Goal: Check status: Check status

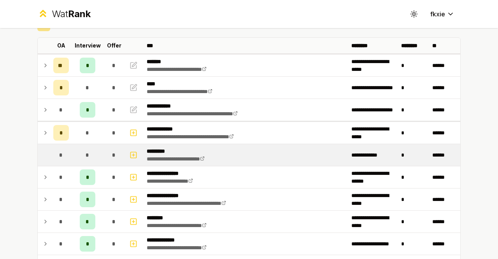
scroll to position [78, 0]
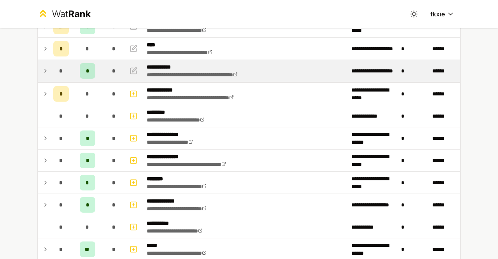
click at [50, 67] on td "*" at bounding box center [61, 71] width 22 height 22
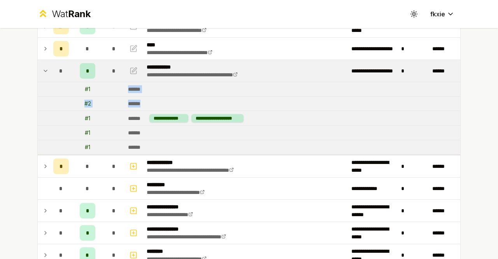
drag, startPoint x: 114, startPoint y: 87, endPoint x: 149, endPoint y: 97, distance: 35.9
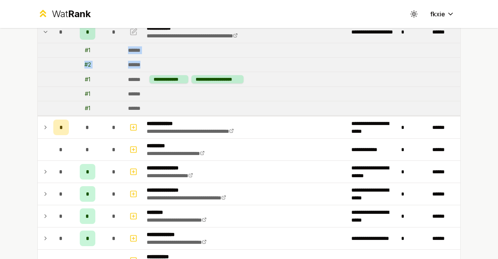
scroll to position [39, 0]
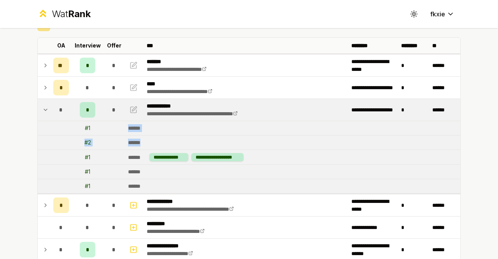
click at [146, 121] on td "******" at bounding box center [293, 128] width 336 height 14
drag, startPoint x: 144, startPoint y: 140, endPoint x: 124, endPoint y: 129, distance: 23.3
click at [125, 132] on td "******" at bounding box center [293, 128] width 336 height 14
drag, startPoint x: 150, startPoint y: 146, endPoint x: 121, endPoint y: 127, distance: 34.8
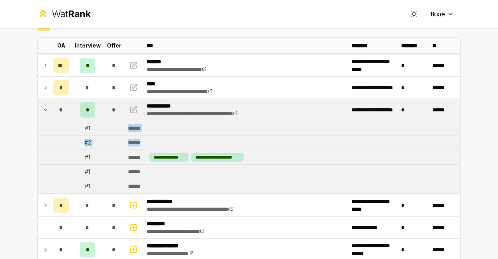
click at [143, 139] on div "******" at bounding box center [137, 143] width 18 height 8
drag, startPoint x: 144, startPoint y: 142, endPoint x: 121, endPoint y: 128, distance: 26.9
click at [132, 130] on div "******" at bounding box center [137, 128] width 18 height 8
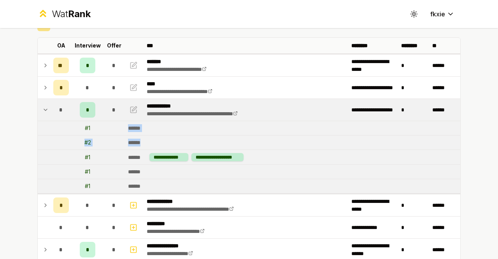
click at [150, 138] on td "******" at bounding box center [293, 142] width 336 height 14
drag, startPoint x: 139, startPoint y: 141, endPoint x: 79, endPoint y: 124, distance: 62.0
click at [79, 124] on td "# 1" at bounding box center [87, 128] width 31 height 14
drag, startPoint x: 79, startPoint y: 124, endPoint x: 145, endPoint y: 139, distance: 67.4
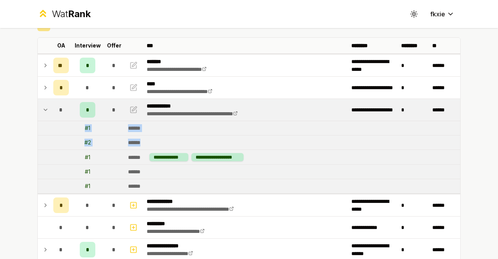
click at [145, 139] on td "******" at bounding box center [293, 142] width 336 height 14
drag, startPoint x: 140, startPoint y: 142, endPoint x: 73, endPoint y: 128, distance: 68.4
click at [108, 136] on td at bounding box center [114, 142] width 22 height 14
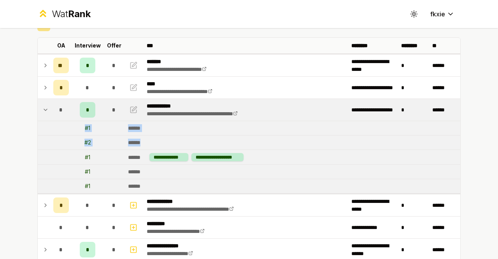
drag, startPoint x: 151, startPoint y: 142, endPoint x: 77, endPoint y: 127, distance: 75.0
click at [104, 130] on td at bounding box center [114, 128] width 22 height 14
drag, startPoint x: 135, startPoint y: 136, endPoint x: 69, endPoint y: 131, distance: 67.1
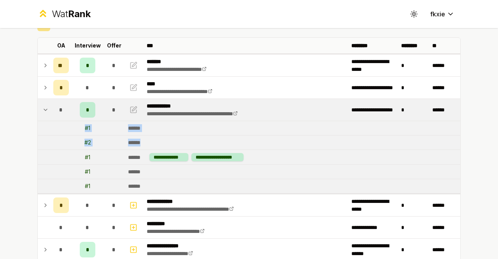
click at [86, 135] on td "# 2" at bounding box center [87, 142] width 31 height 14
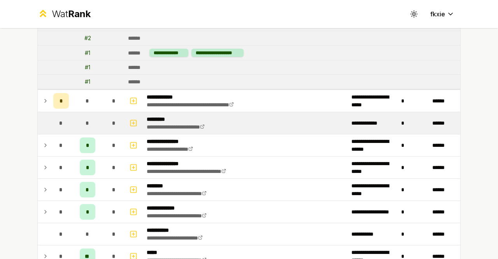
scroll to position [156, 0]
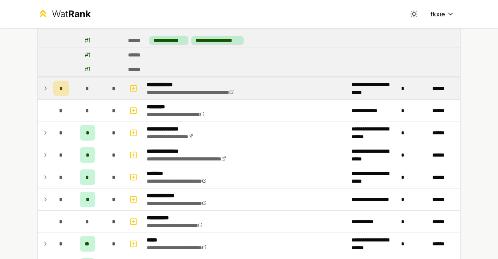
click at [44, 89] on icon at bounding box center [45, 88] width 6 height 9
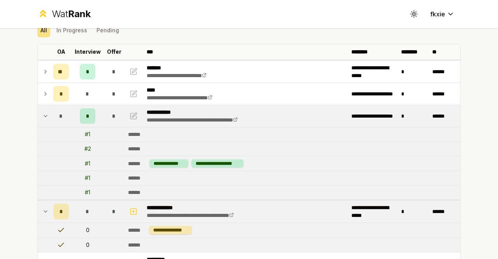
scroll to position [0, 0]
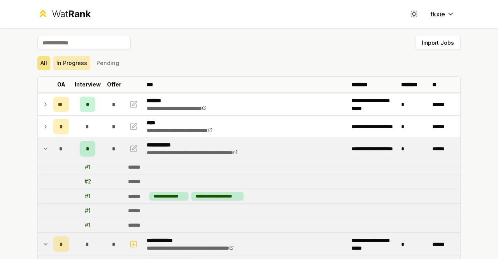
click at [67, 61] on button "In Progress" at bounding box center [71, 63] width 37 height 14
click at [114, 63] on button "Pending" at bounding box center [107, 63] width 29 height 14
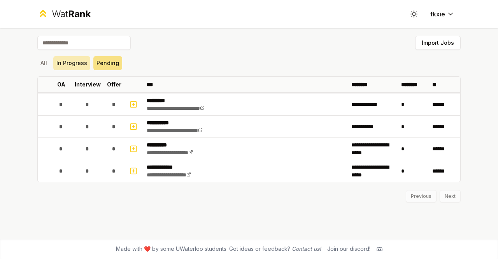
click at [73, 65] on button "In Progress" at bounding box center [71, 63] width 37 height 14
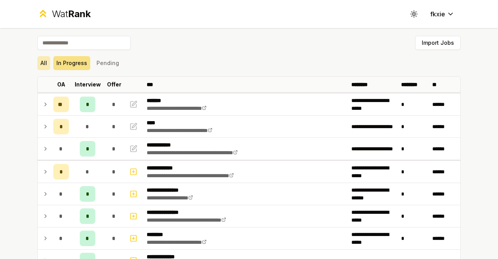
click at [47, 60] on button "All" at bounding box center [43, 63] width 13 height 14
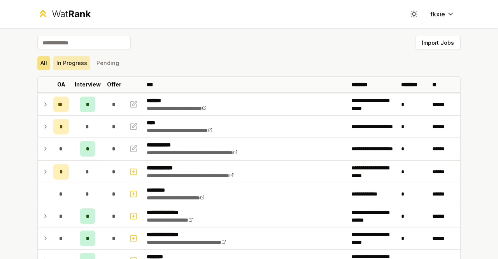
click at [74, 60] on button "In Progress" at bounding box center [71, 63] width 37 height 14
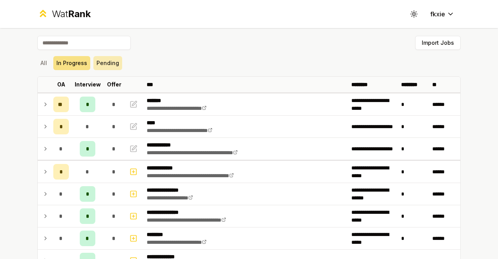
click at [101, 62] on button "Pending" at bounding box center [107, 63] width 29 height 14
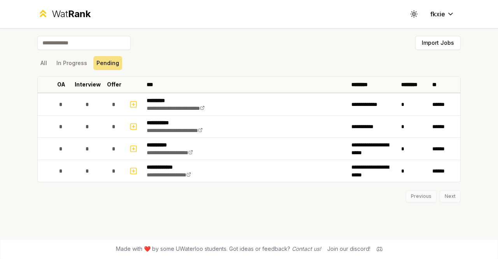
click at [267, 205] on div "**********" at bounding box center [249, 133] width 448 height 211
click at [82, 62] on button "In Progress" at bounding box center [71, 63] width 37 height 14
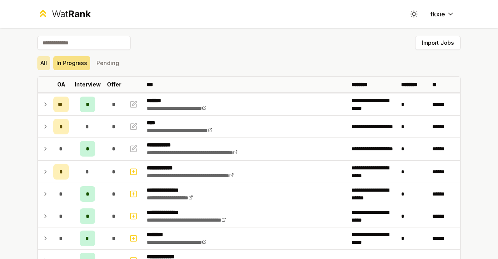
click at [42, 59] on button "All" at bounding box center [43, 63] width 13 height 14
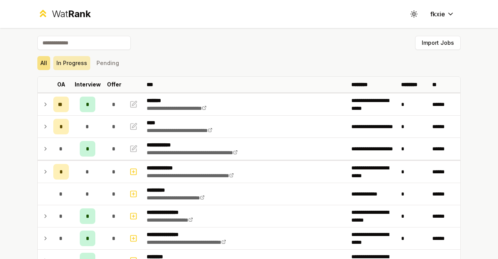
click at [77, 63] on button "In Progress" at bounding box center [71, 63] width 37 height 14
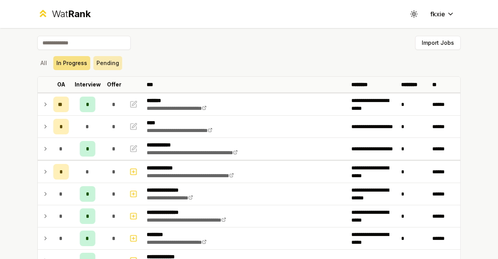
click at [97, 62] on button "Pending" at bounding box center [107, 63] width 29 height 14
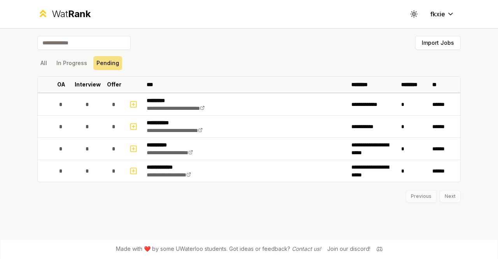
click at [266, 65] on div "All In Progress Pending" at bounding box center [249, 63] width 424 height 14
click at [81, 62] on button "In Progress" at bounding box center [71, 63] width 37 height 14
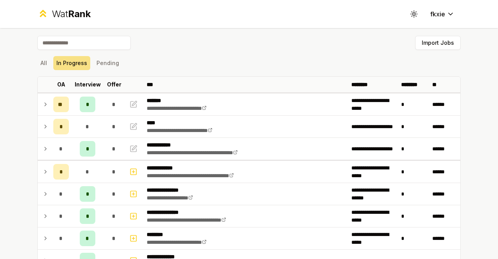
click at [119, 63] on div "All In Progress Pending" at bounding box center [249, 63] width 424 height 14
click at [83, 66] on button "In Progress" at bounding box center [71, 63] width 37 height 14
click at [114, 60] on button "Pending" at bounding box center [107, 63] width 29 height 14
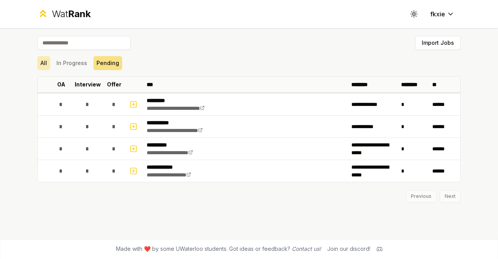
click at [42, 64] on button "All" at bounding box center [43, 63] width 13 height 14
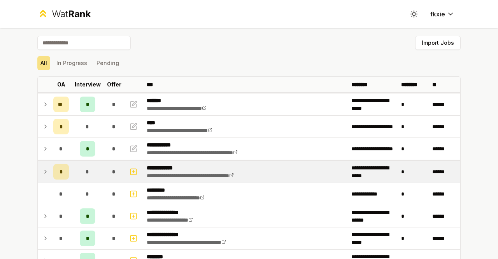
click at [50, 172] on td "*" at bounding box center [61, 172] width 22 height 22
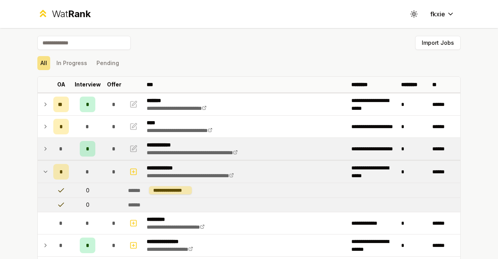
click at [46, 152] on td at bounding box center [44, 149] width 12 height 22
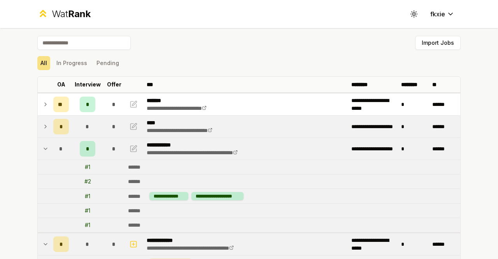
click at [112, 121] on div "*" at bounding box center [114, 127] width 16 height 16
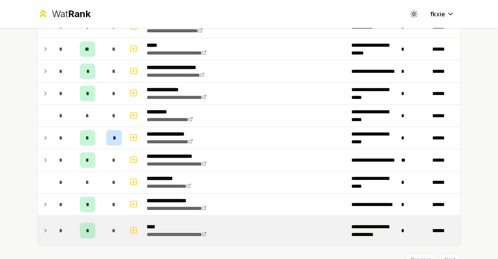
scroll to position [454, 0]
